Goal: Obtain resource: Obtain resource

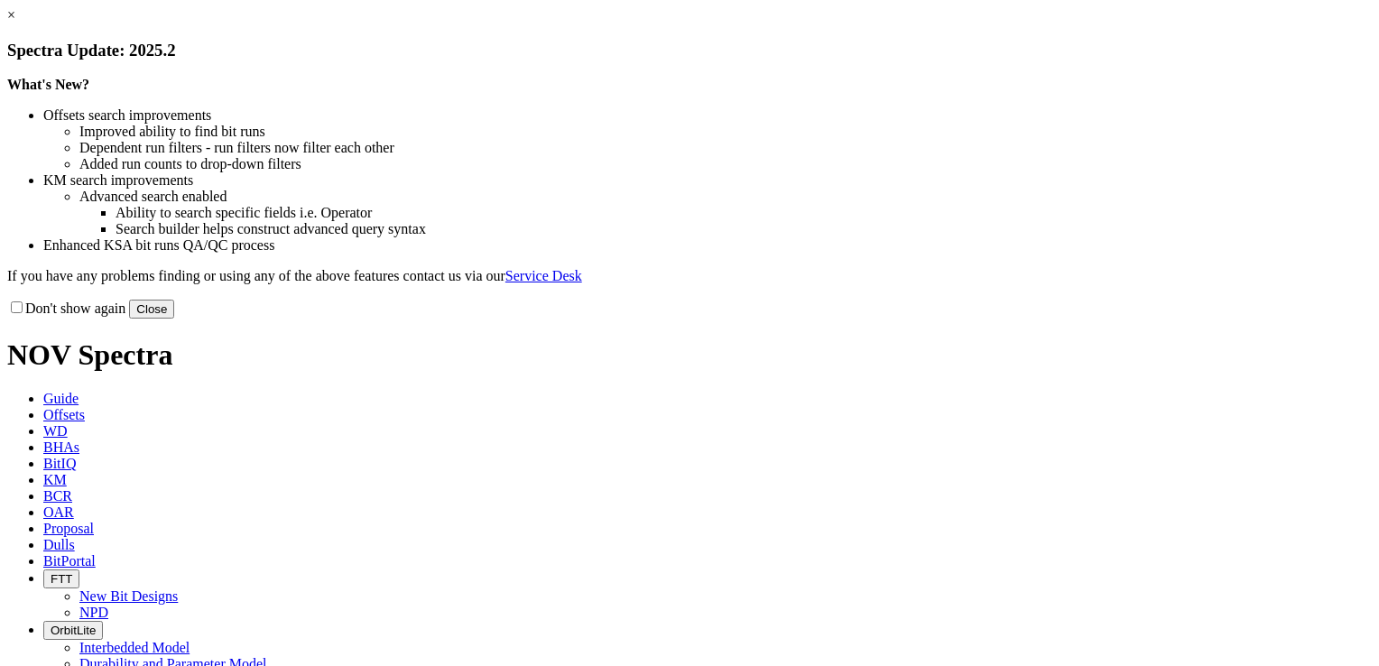
click at [15, 23] on link "×" at bounding box center [11, 14] width 8 height 15
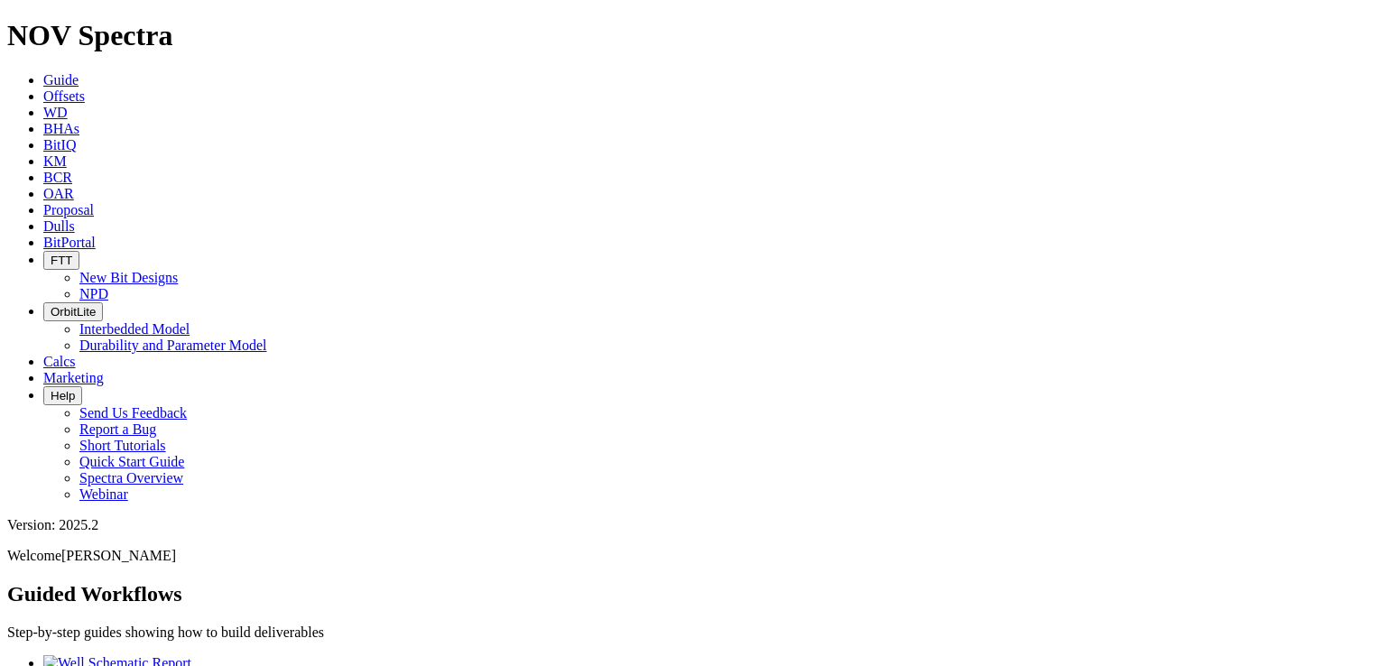
click at [85, 88] on span "Offsets" at bounding box center [64, 95] width 42 height 15
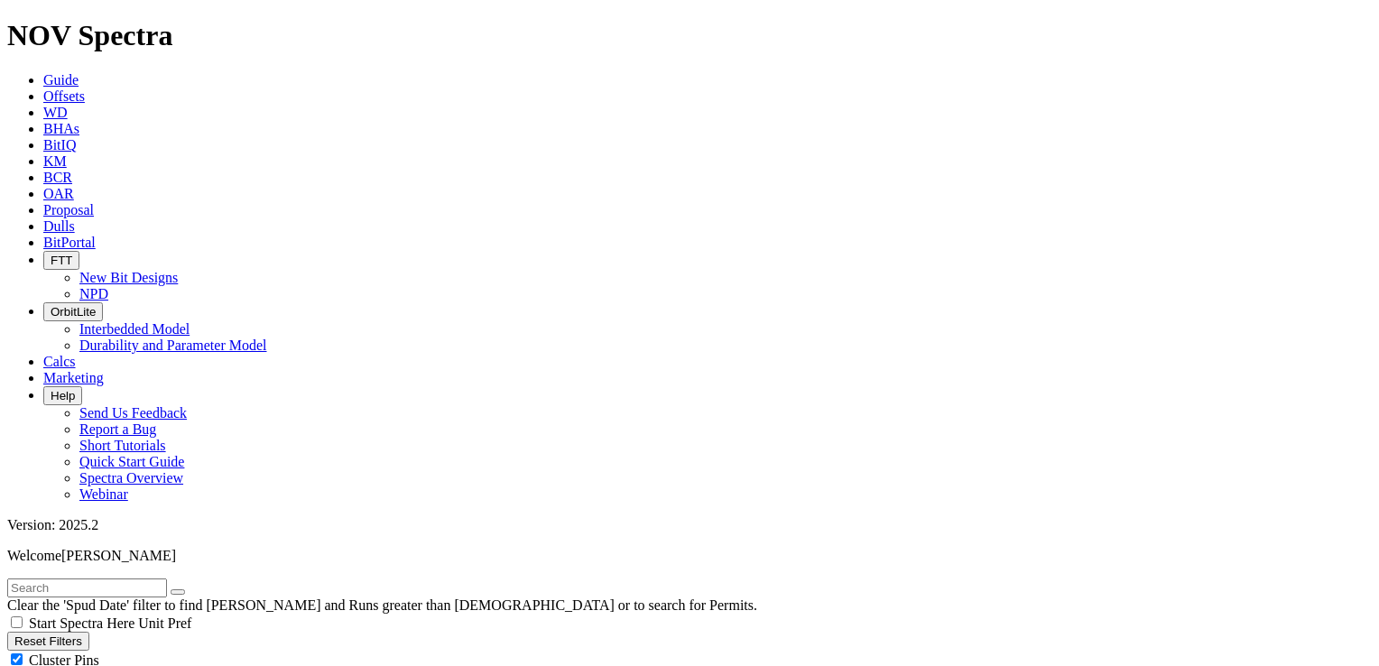
click at [167, 578] on input "text" at bounding box center [87, 587] width 160 height 19
type input "[PERSON_NAME]"
select select "12.25"
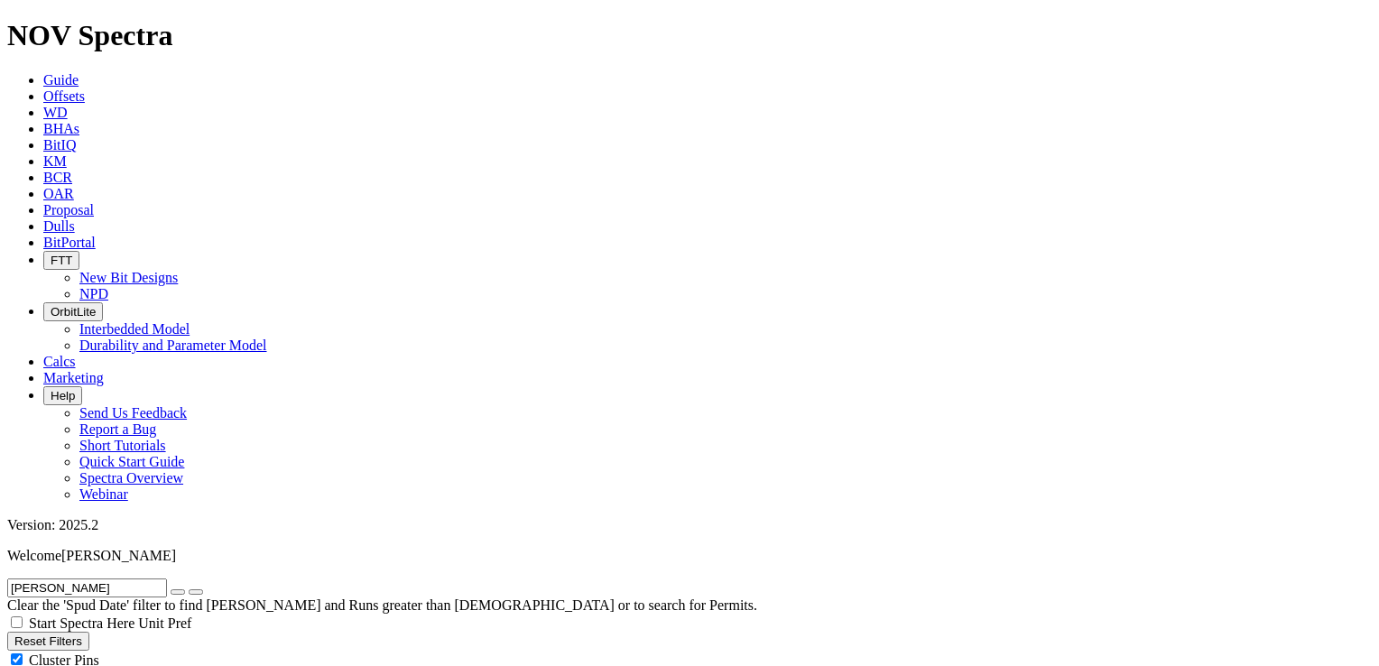
checkbox input "false"
select select "? number:12.25 ?"
